Goal: Information Seeking & Learning: Understand process/instructions

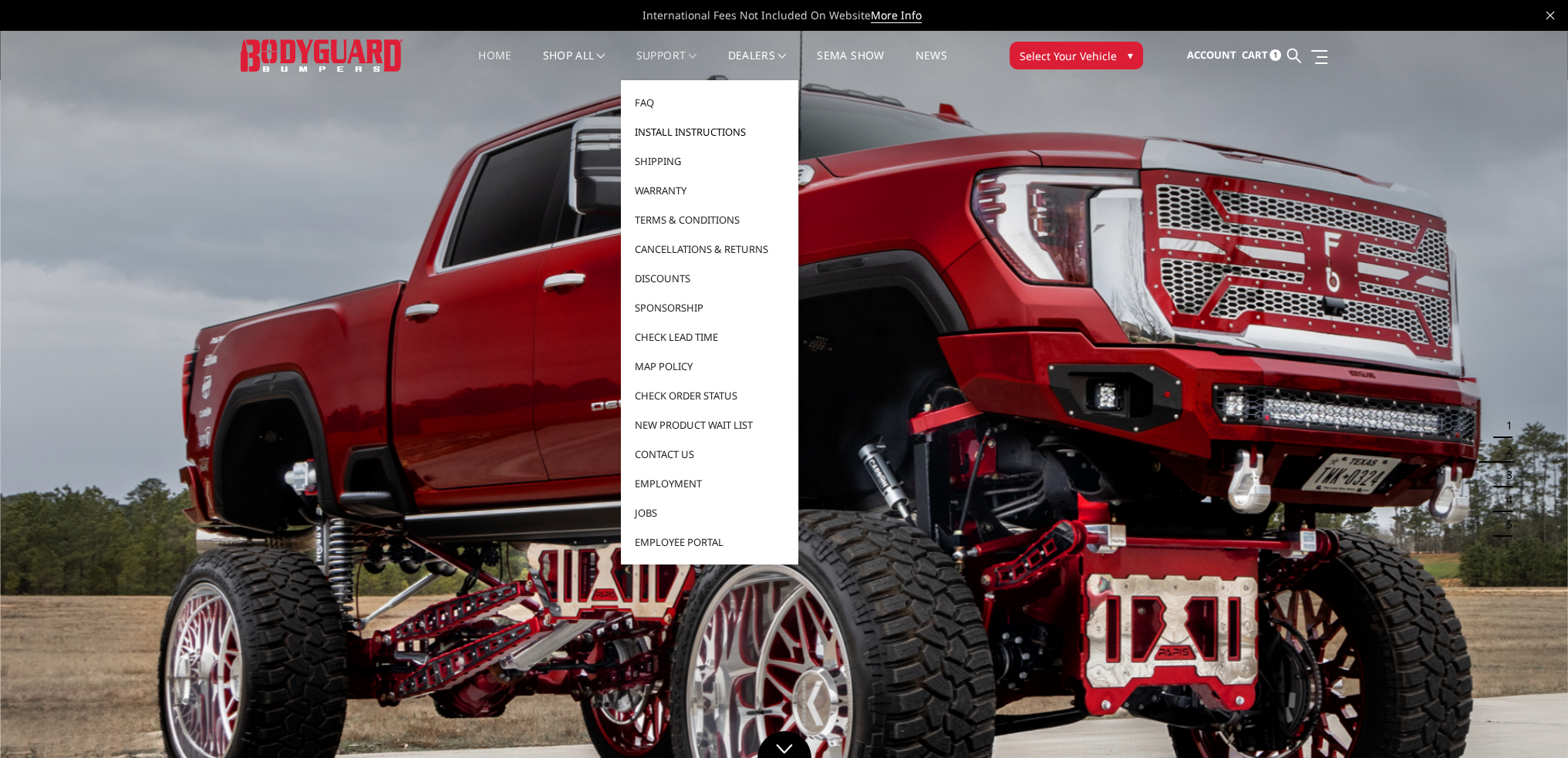
click at [675, 126] on link "Install Instructions" at bounding box center [709, 132] width 165 height 30
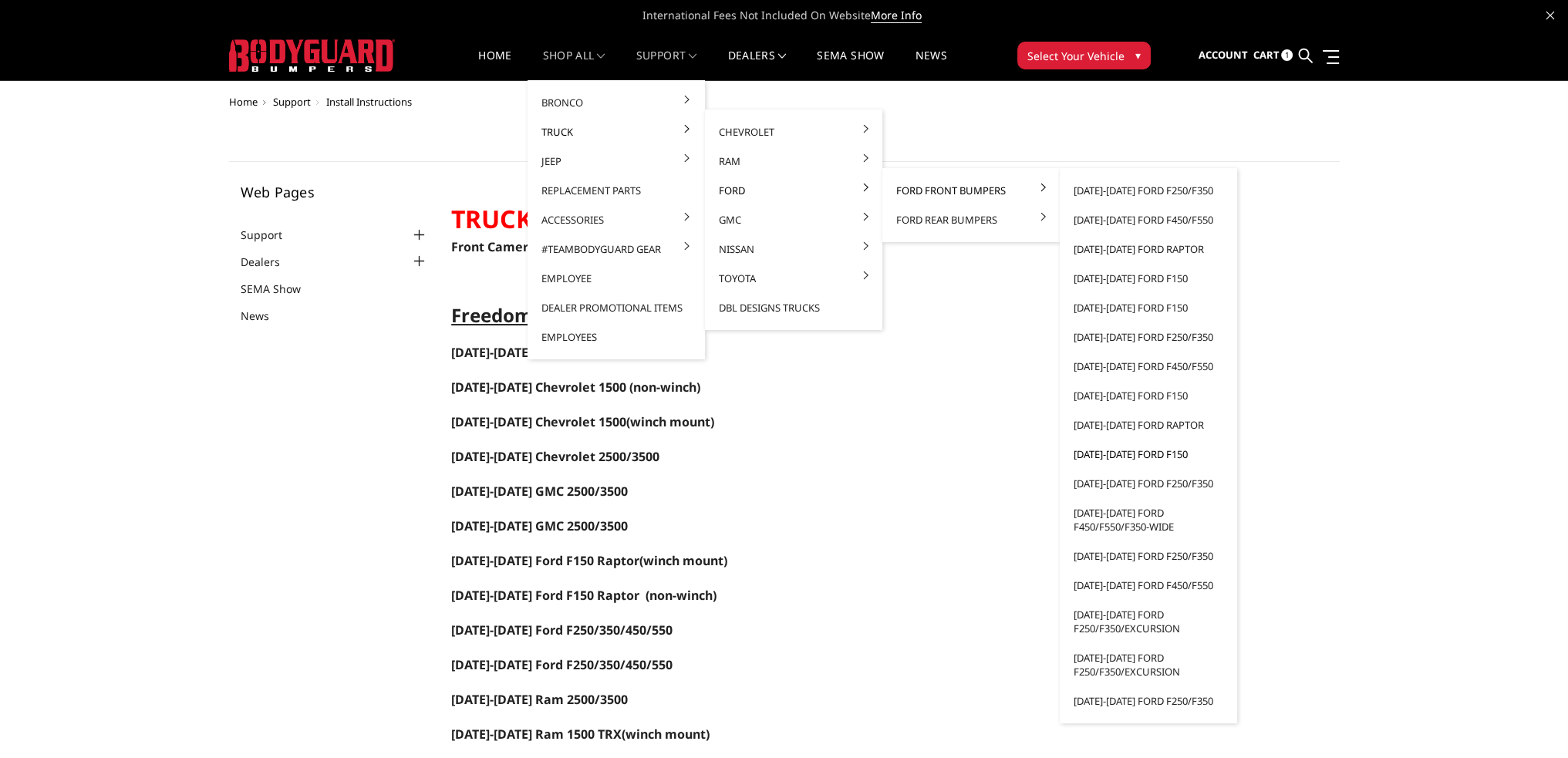
click at [1137, 452] on link "[DATE]-[DATE] Ford F150" at bounding box center [1148, 454] width 165 height 30
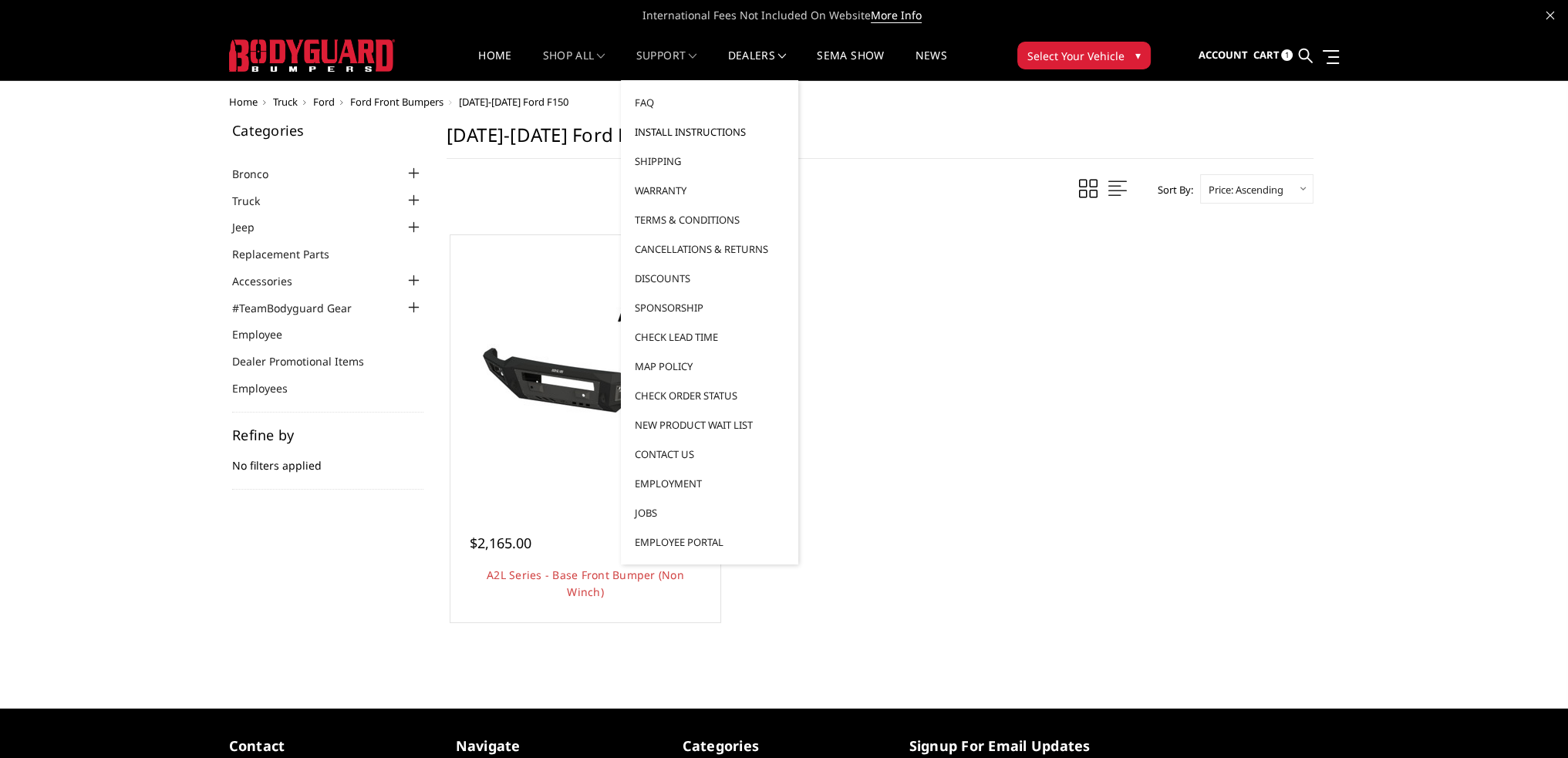
click at [673, 135] on link "Install Instructions" at bounding box center [709, 132] width 165 height 30
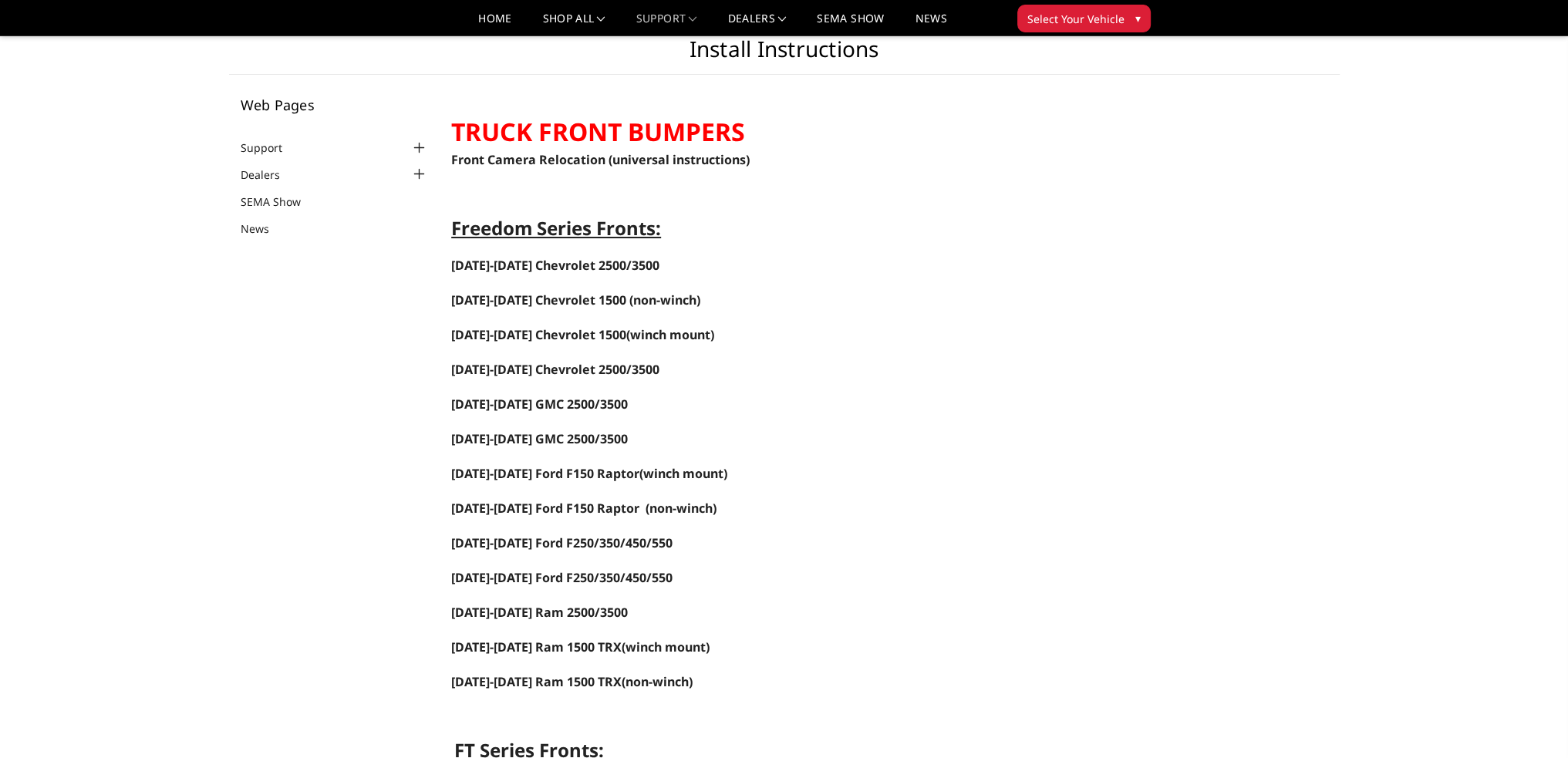
scroll to position [77, 0]
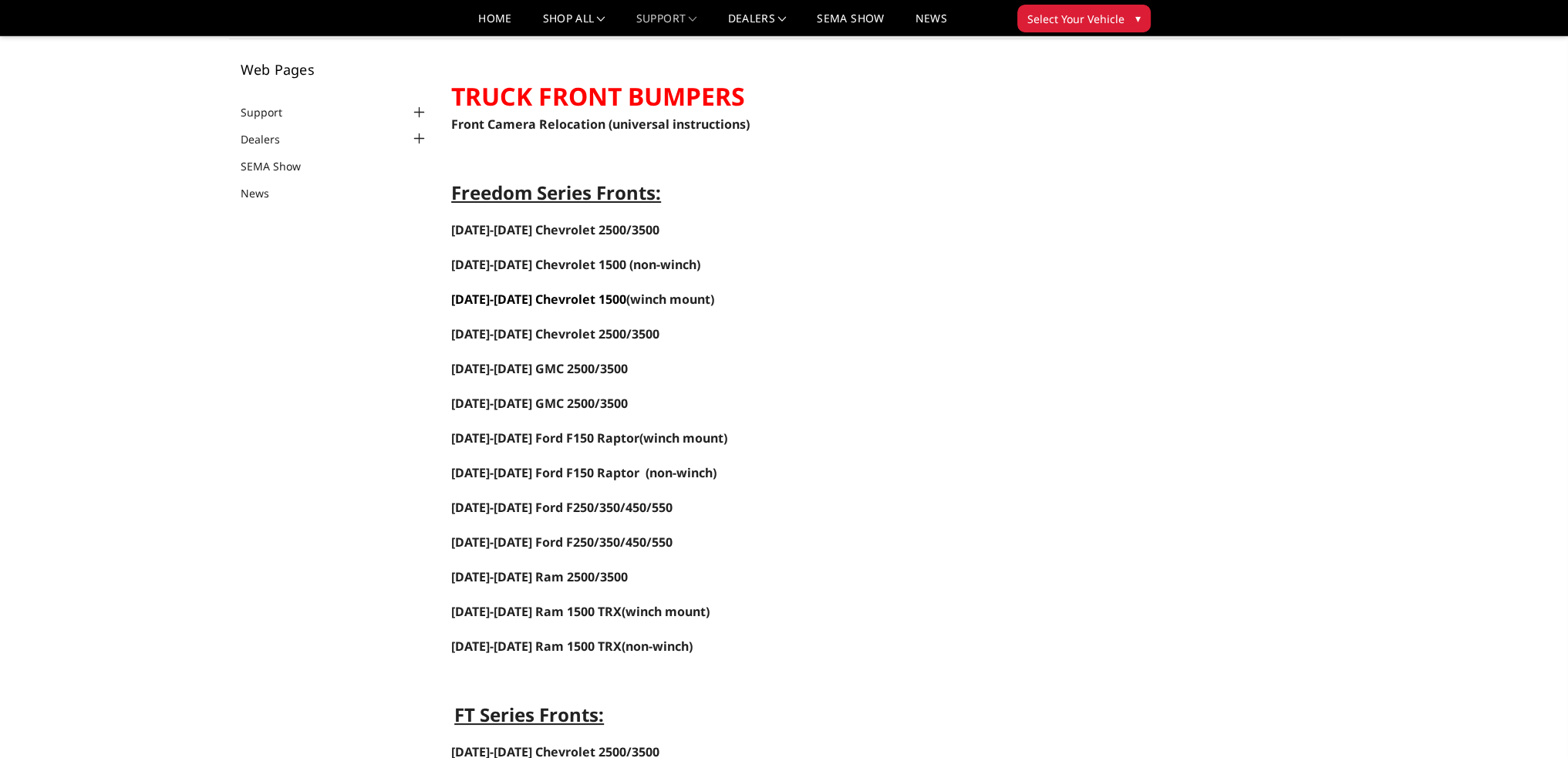
click at [574, 299] on link "[DATE]-[DATE] Chevrolet 1500" at bounding box center [539, 299] width 175 height 17
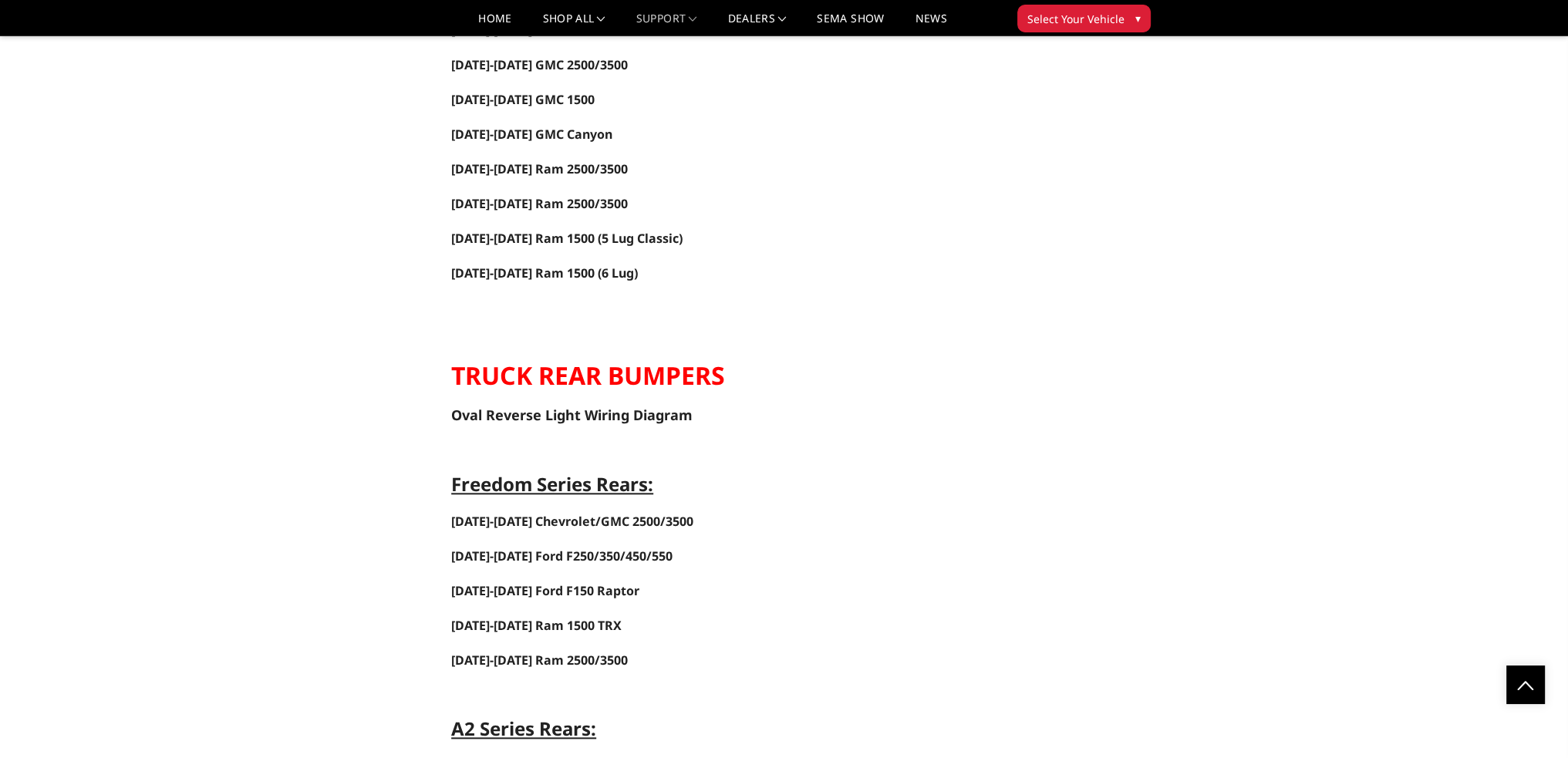
scroll to position [2360, 0]
